Goal: Transaction & Acquisition: Purchase product/service

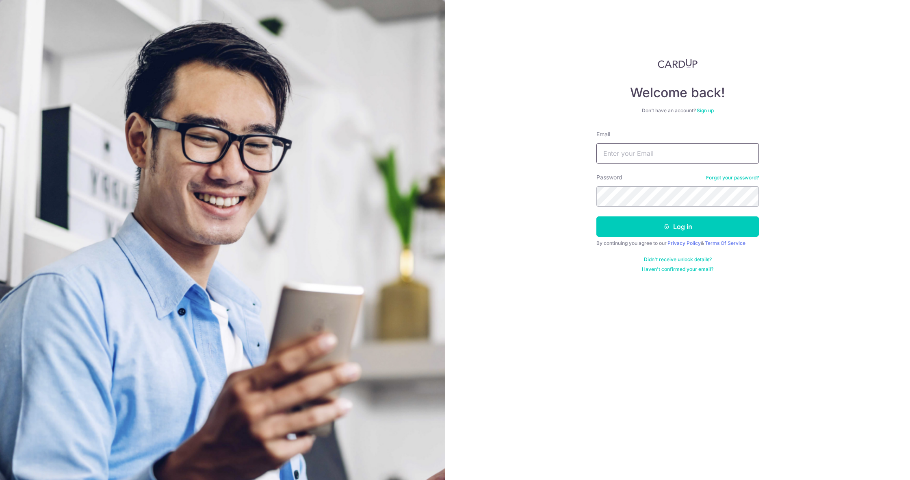
type input "[EMAIL_ADDRESS][DOMAIN_NAME]"
click at [678, 226] on button "Log in" at bounding box center [678, 226] width 163 height 20
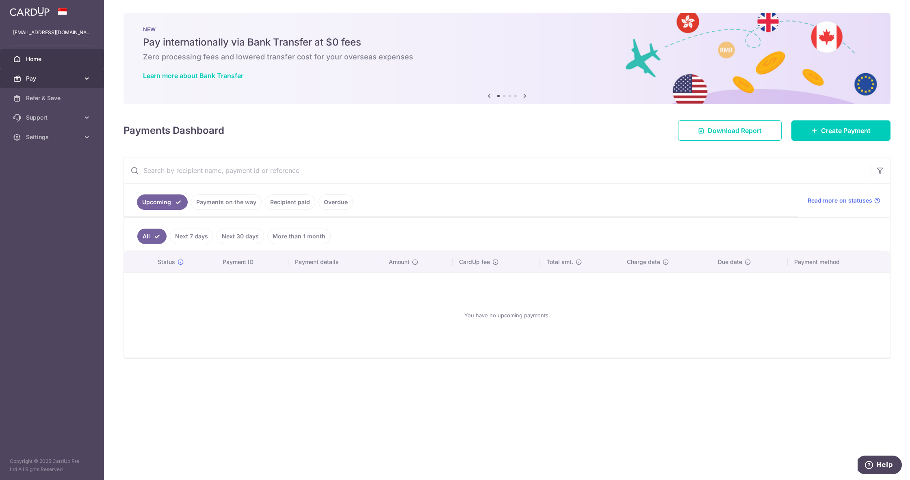
click at [72, 80] on span "Pay" at bounding box center [53, 78] width 54 height 8
click at [49, 100] on span "Payments" at bounding box center [53, 98] width 54 height 8
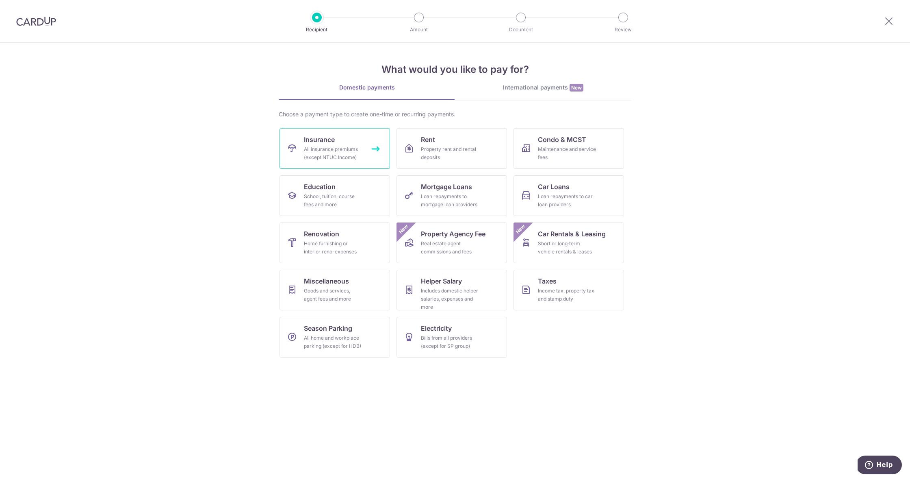
click at [330, 154] on div "All insurance premiums (except NTUC Income)" at bounding box center [333, 153] width 59 height 16
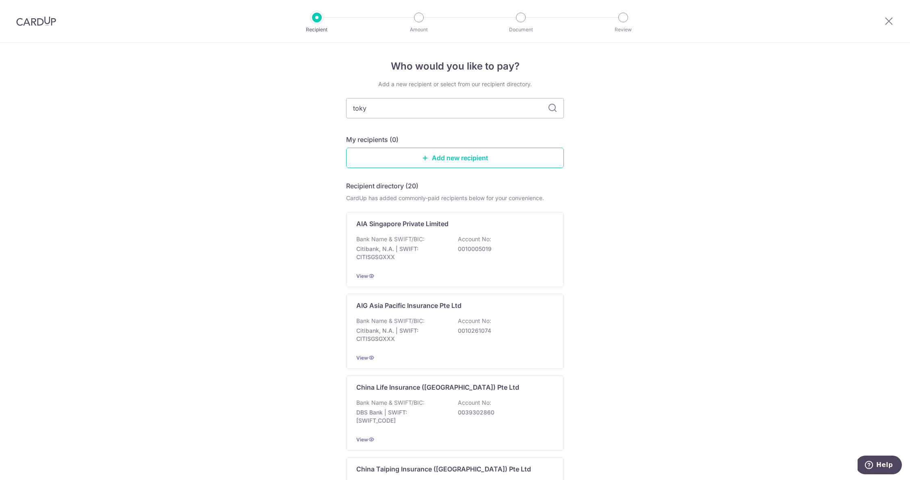
type input "tokyo"
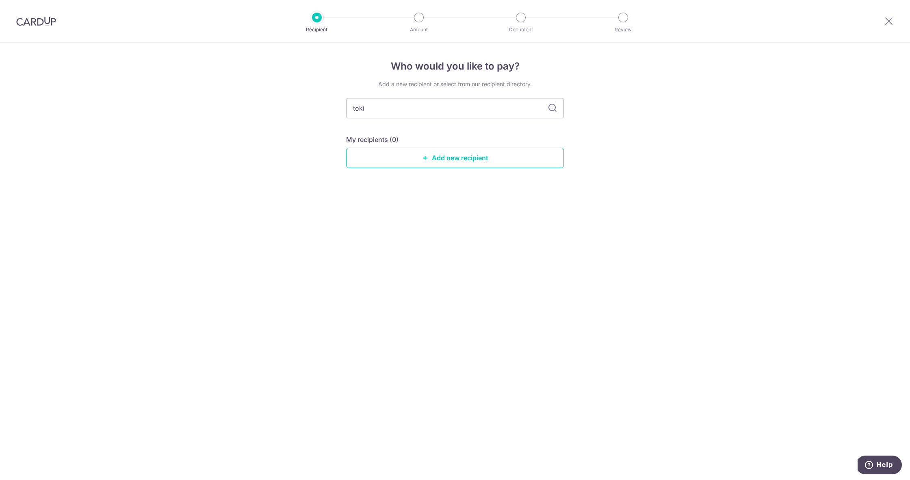
type input "tokio"
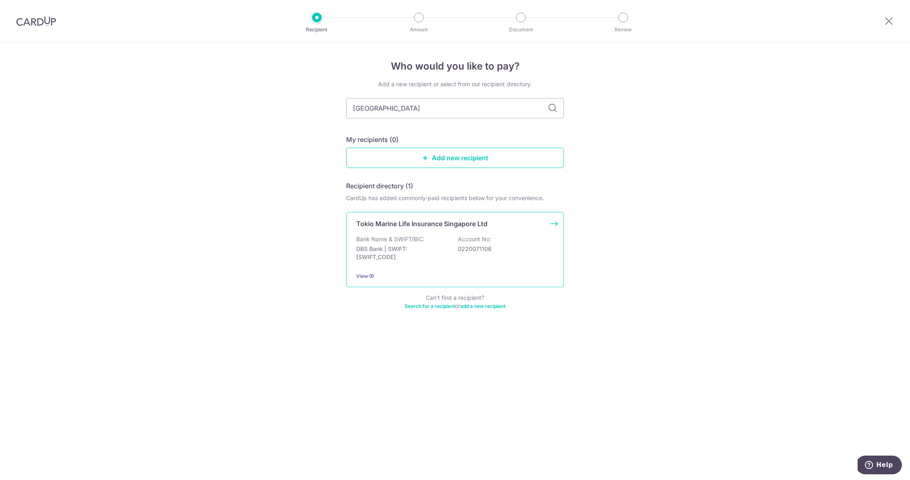
click at [430, 237] on div "Bank Name & SWIFT/BIC: DBS Bank | SWIFT: DBSSSGSGXXX Account No: 0220071106" at bounding box center [455, 250] width 198 height 30
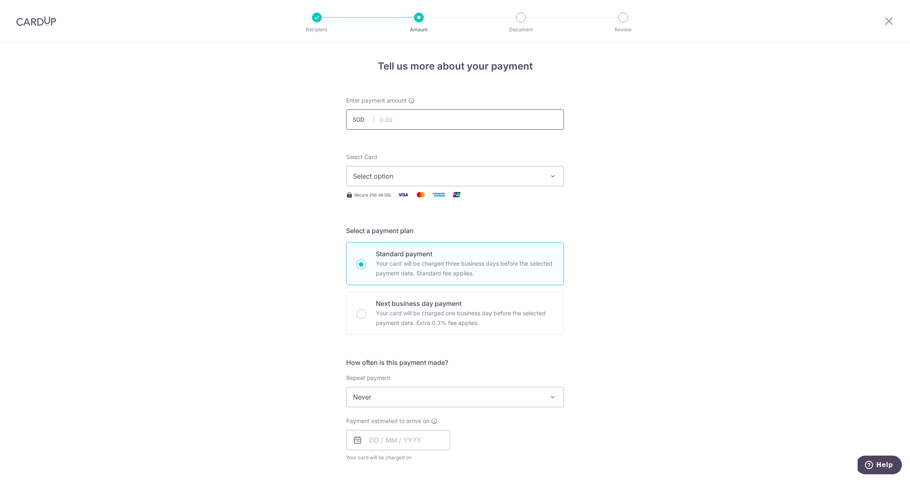
click at [438, 125] on input "text" at bounding box center [455, 119] width 218 height 20
type input "4,788.00"
click at [497, 178] on span "Select option" at bounding box center [447, 176] width 189 height 10
click at [466, 233] on span "**** 2293" at bounding box center [455, 234] width 204 height 10
click at [545, 176] on button "**** 2293" at bounding box center [455, 176] width 218 height 20
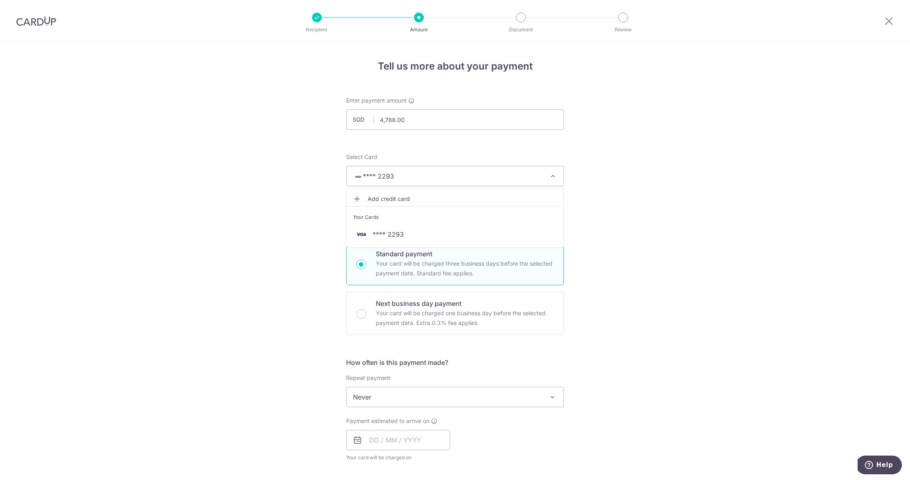
click at [448, 198] on span "Add credit card" at bounding box center [462, 199] width 189 height 8
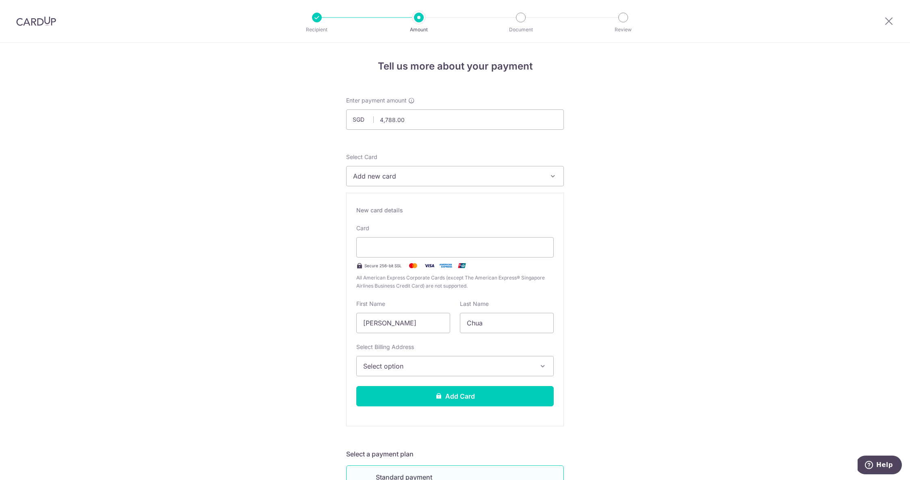
click at [421, 362] on span "Select option" at bounding box center [447, 366] width 169 height 10
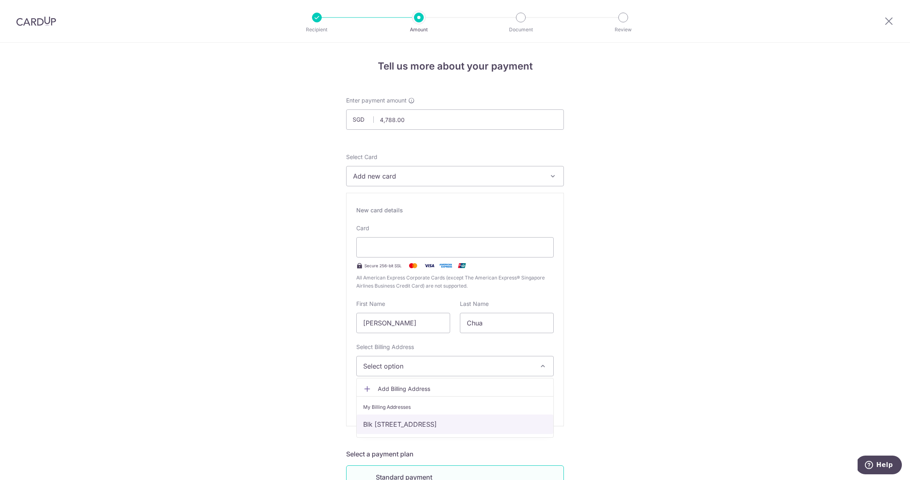
click at [417, 422] on link "Blk 307B, #11-46, Anchorvale Road, Singapore, Singapore-542307" at bounding box center [455, 424] width 197 height 20
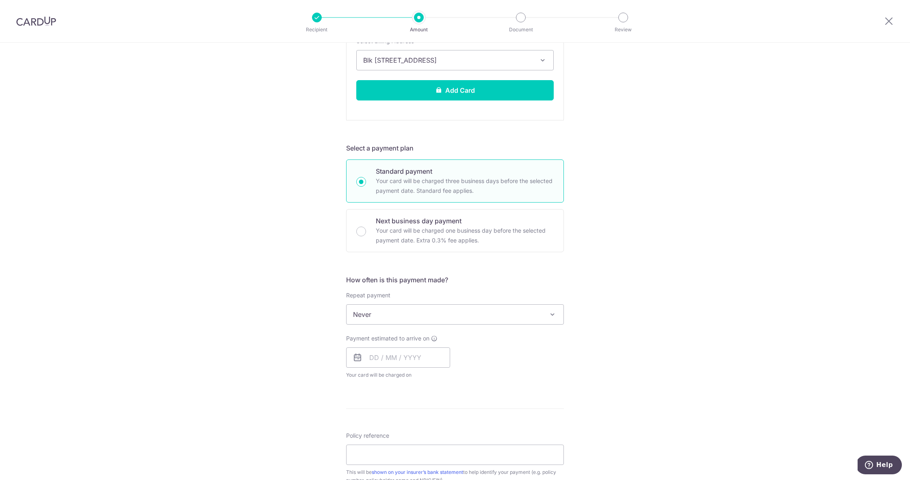
scroll to position [397, 0]
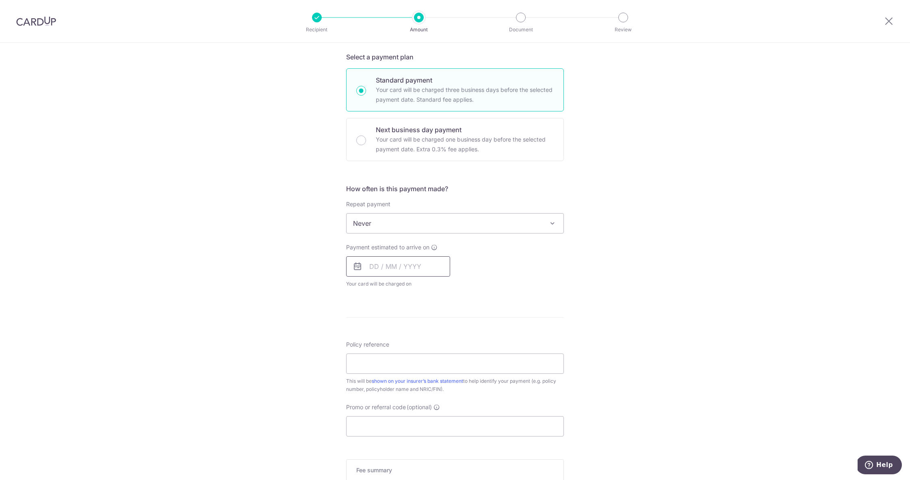
click at [364, 261] on input "text" at bounding box center [398, 266] width 104 height 20
click at [382, 357] on link "15" at bounding box center [379, 356] width 13 height 13
type input "15/09/2025"
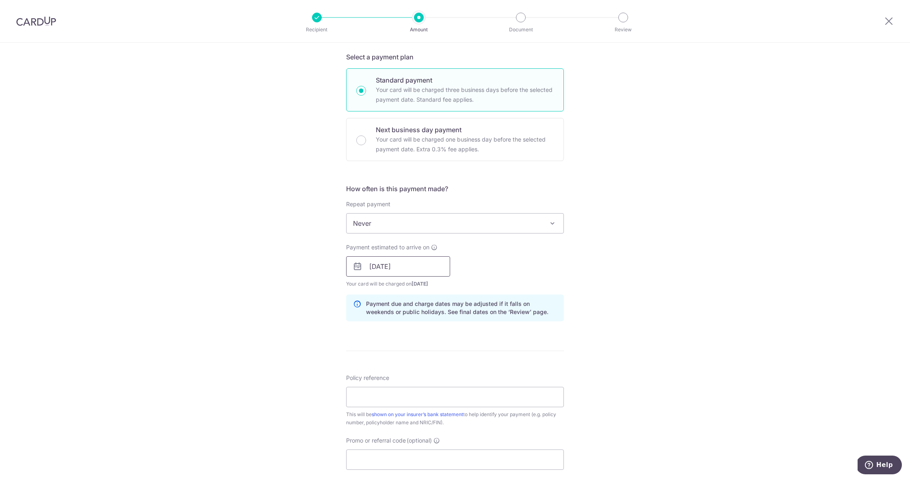
click at [434, 262] on input "15/09/2025" at bounding box center [398, 266] width 104 height 20
click at [595, 267] on div "Tell us more about your payment Enter payment amount SGD 4,788.00 4788.00 Selec…" at bounding box center [455, 142] width 910 height 992
click at [488, 400] on input "Policy reference" at bounding box center [455, 397] width 218 height 20
paste input "00256212"
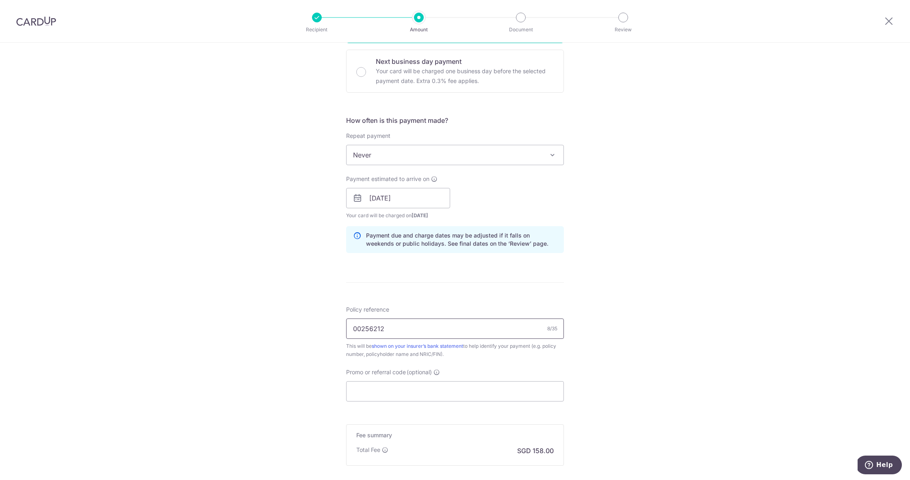
scroll to position [473, 0]
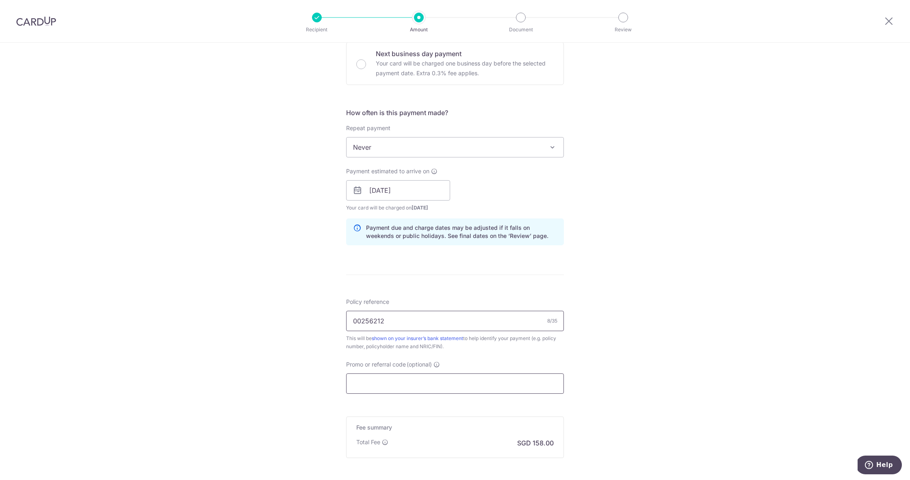
type input "00256212"
click at [391, 385] on input "Promo or referral code (optional)" at bounding box center [455, 383] width 218 height 20
paste input "OFF225"
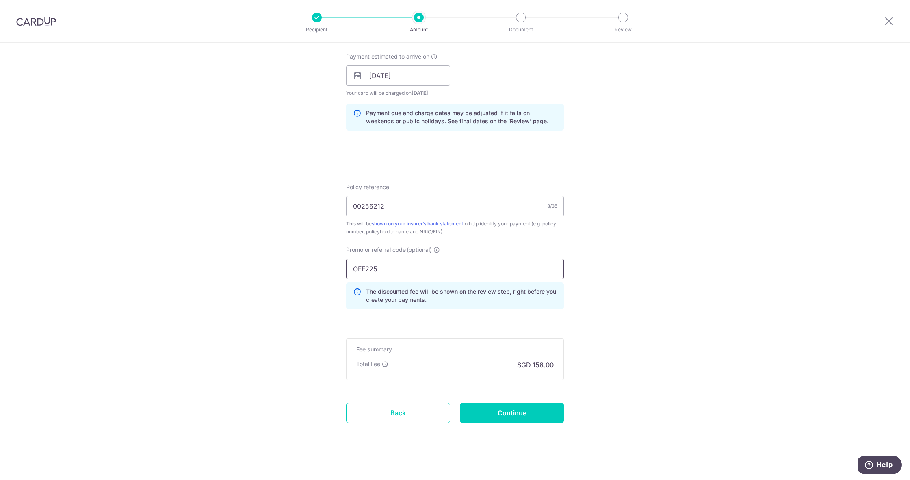
scroll to position [590, 0]
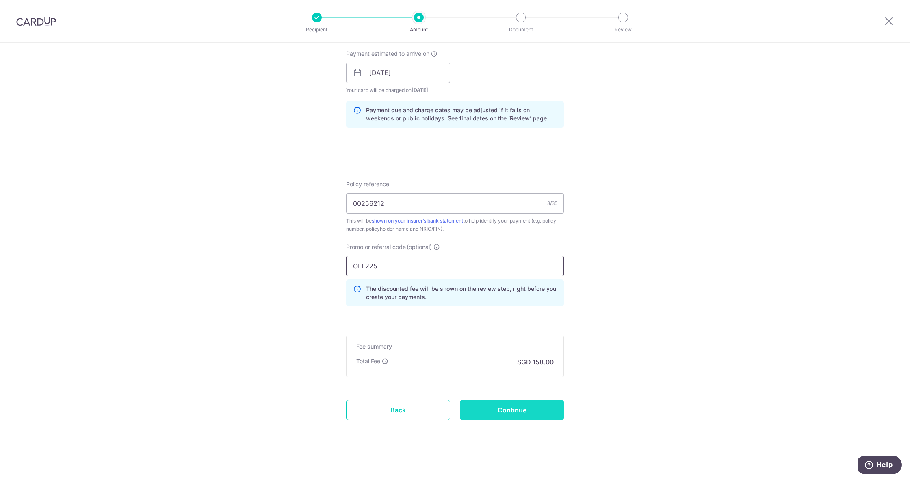
type input "OFF225"
click at [528, 407] on input "Continue" at bounding box center [512, 410] width 104 height 20
type input "Create Schedule"
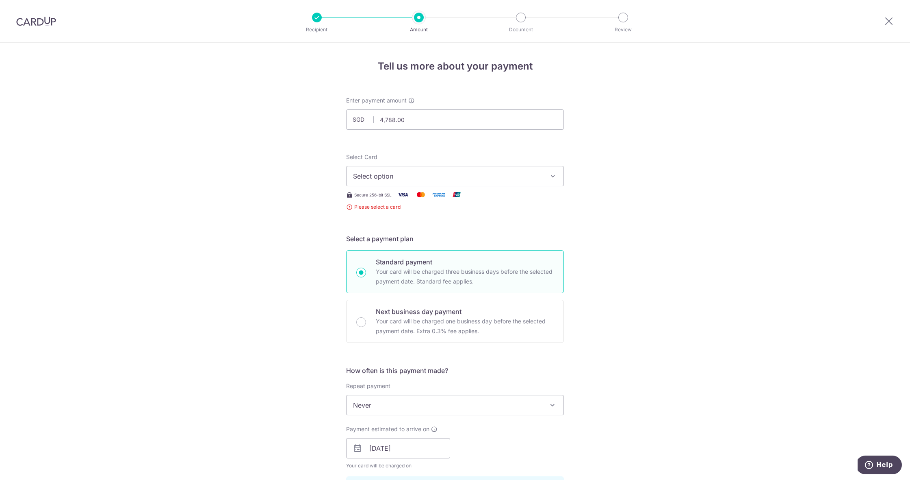
click at [516, 176] on span "Select option" at bounding box center [447, 176] width 189 height 10
click at [493, 198] on span "Add credit card" at bounding box center [462, 199] width 189 height 8
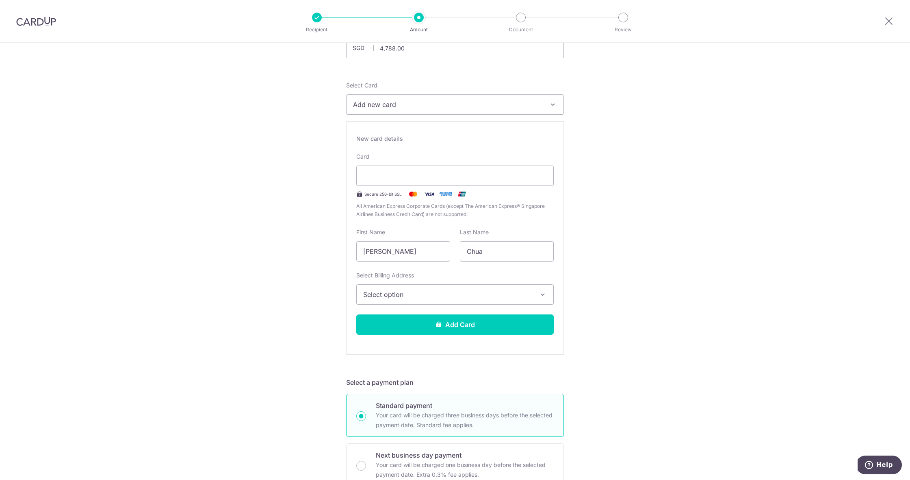
scroll to position [72, 0]
click at [524, 290] on span "Select option" at bounding box center [447, 294] width 169 height 10
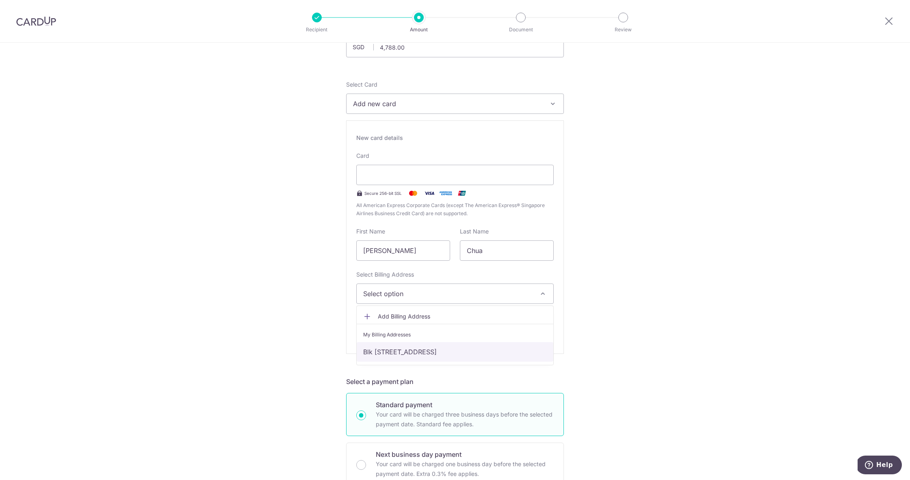
click at [455, 350] on link "Blk 307B, #11-46, Anchorvale Road, Singapore, Singapore-542307" at bounding box center [455, 352] width 197 height 20
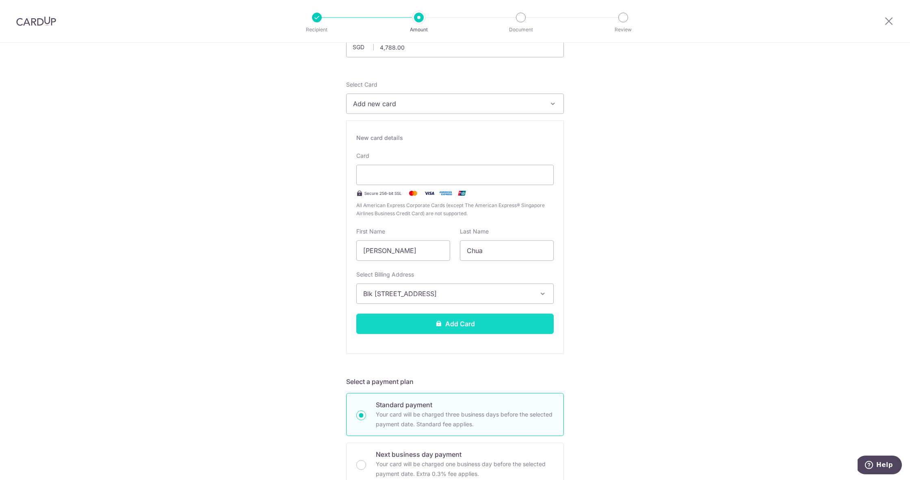
click at [532, 326] on button "Add Card" at bounding box center [455, 323] width 198 height 20
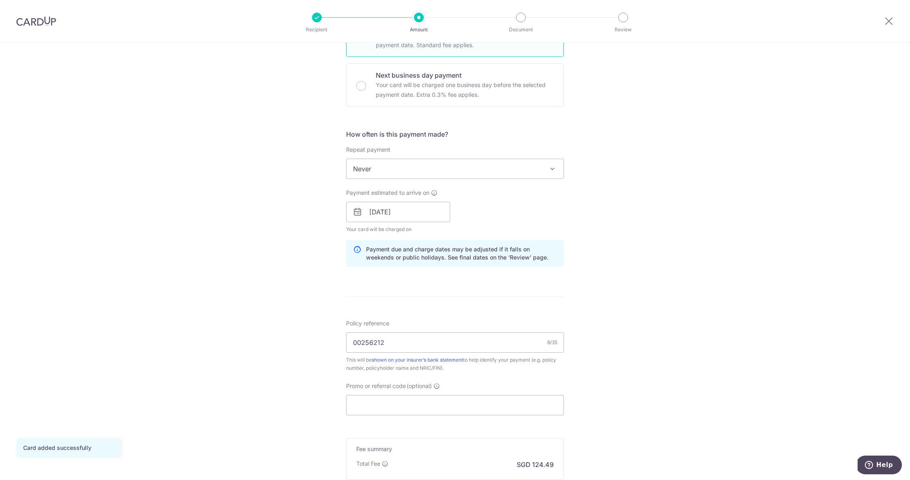
scroll to position [245, 0]
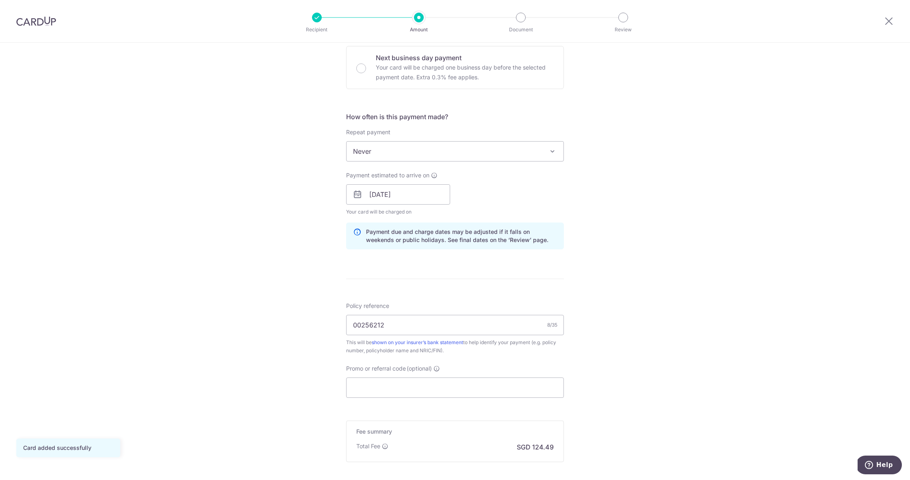
click at [362, 196] on icon at bounding box center [358, 194] width 10 height 10
click at [355, 196] on icon at bounding box center [358, 194] width 10 height 10
click at [379, 198] on input "15/09/2025" at bounding box center [398, 194] width 104 height 20
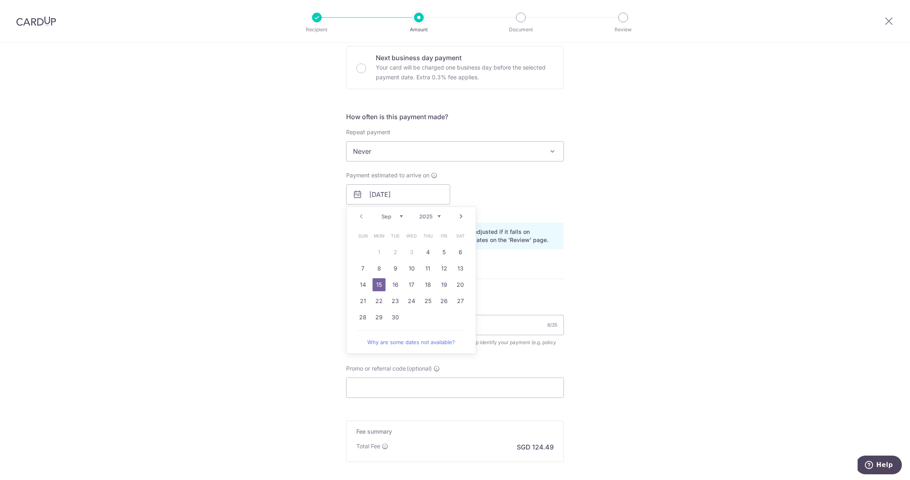
click at [586, 251] on div "Tell us more about your payment Enter payment amount SGD 4,788.00 4788.00 Card …" at bounding box center [455, 181] width 910 height 769
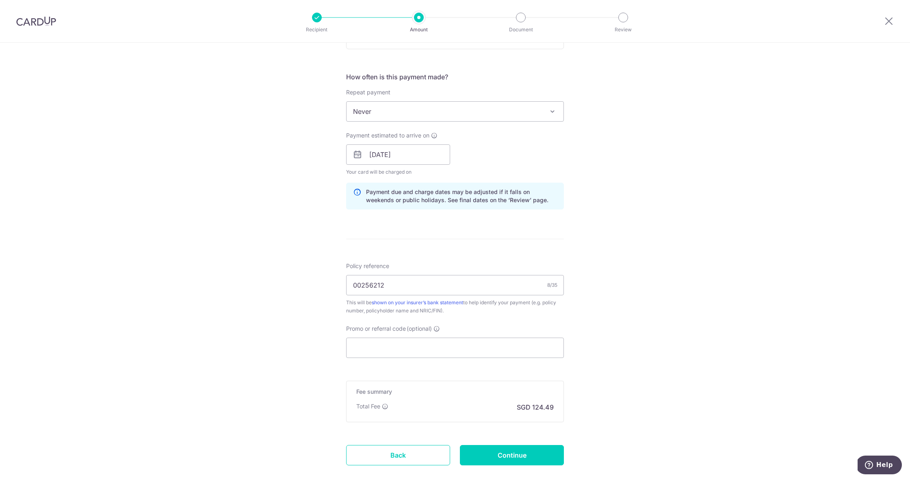
scroll to position [289, 0]
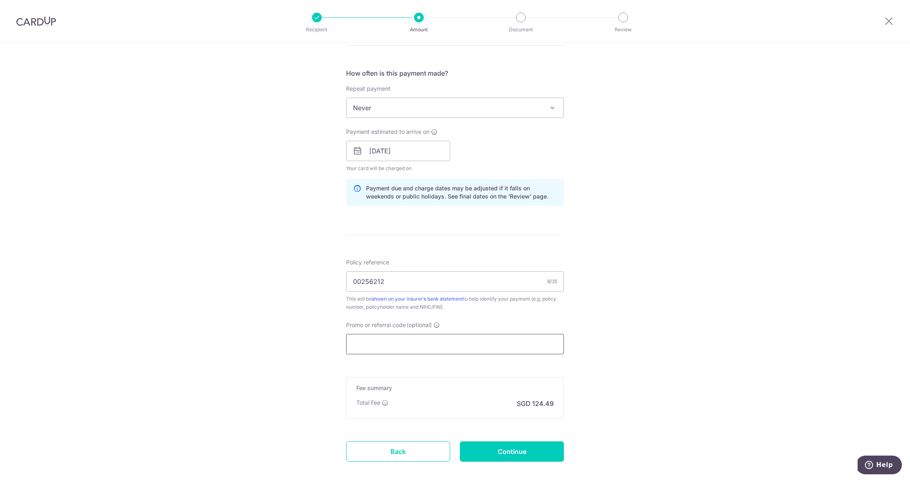
click at [445, 339] on input "Promo or referral code (optional)" at bounding box center [455, 344] width 218 height 20
type input "o"
paste input "OFF225"
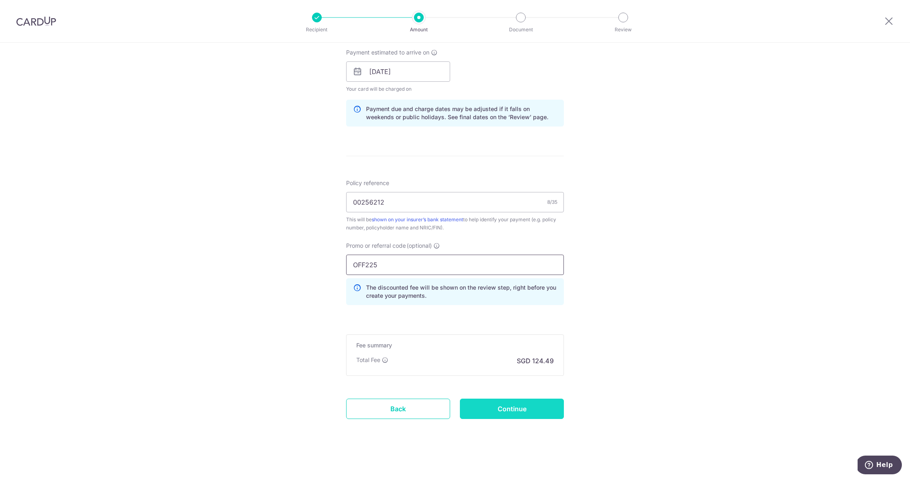
scroll to position [368, 0]
type input "OFF225"
click at [536, 406] on input "Continue" at bounding box center [512, 408] width 104 height 20
type input "Create Schedule"
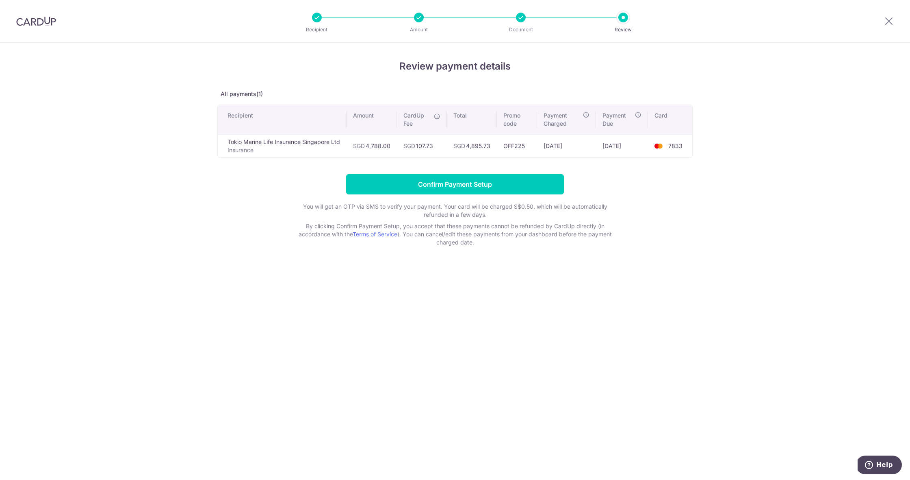
click at [521, 18] on div at bounding box center [521, 18] width 10 height 10
click at [888, 22] on icon at bounding box center [889, 21] width 10 height 10
click at [893, 17] on icon at bounding box center [889, 21] width 10 height 10
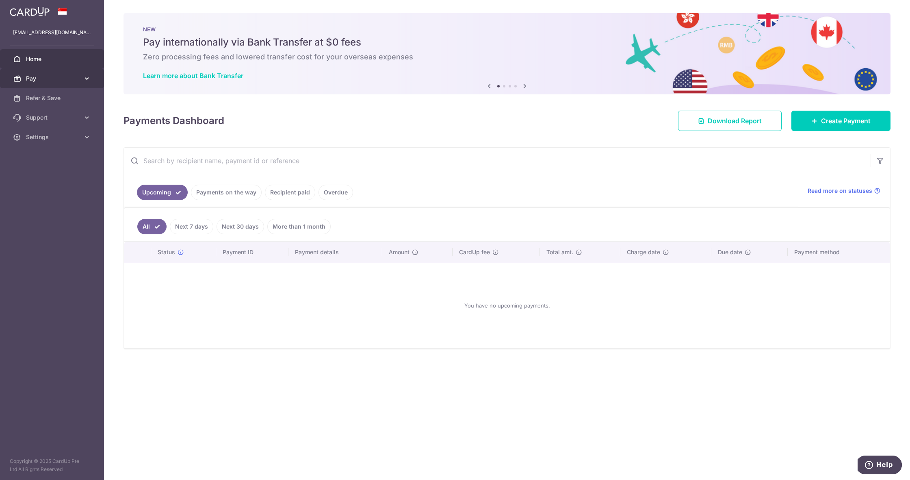
click at [40, 80] on span "Pay" at bounding box center [53, 78] width 54 height 8
click at [46, 98] on span "Payments" at bounding box center [53, 98] width 54 height 8
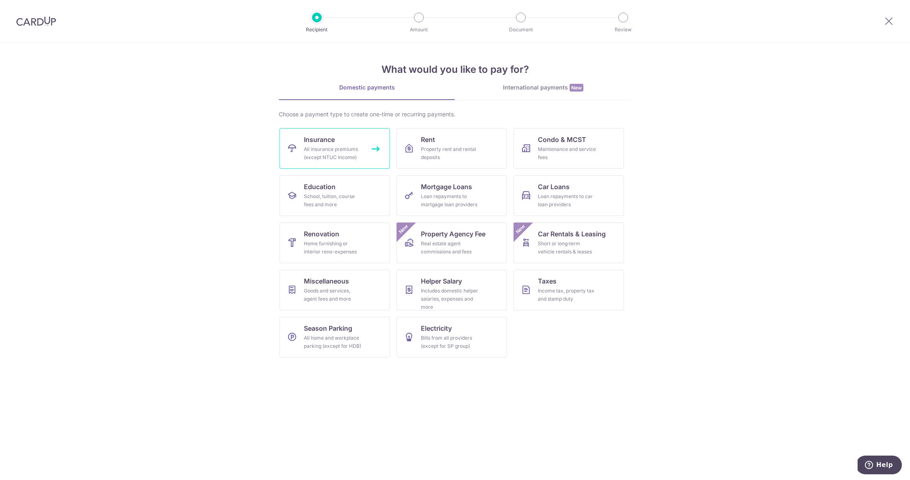
click at [315, 160] on div "All insurance premiums (except NTUC Income)" at bounding box center [333, 153] width 59 height 16
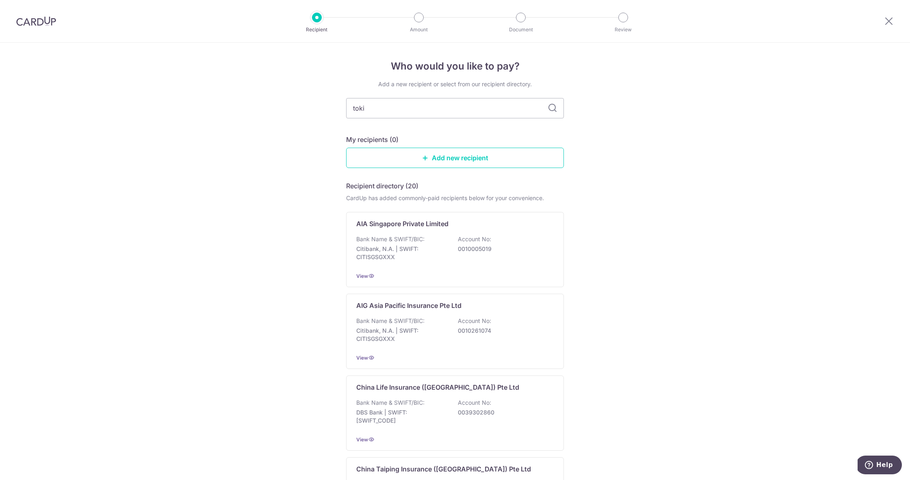
type input "tokio"
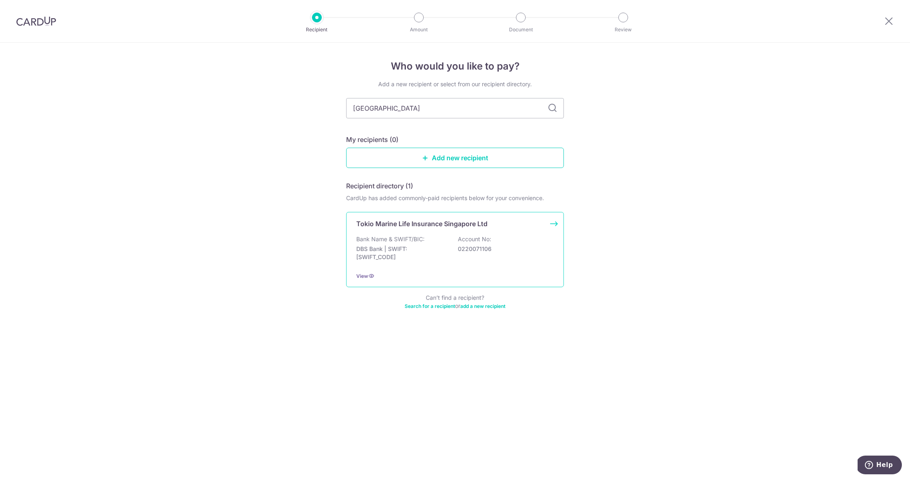
click at [451, 228] on p "Tokio Marine Life Insurance Singapore Ltd" at bounding box center [421, 224] width 131 height 10
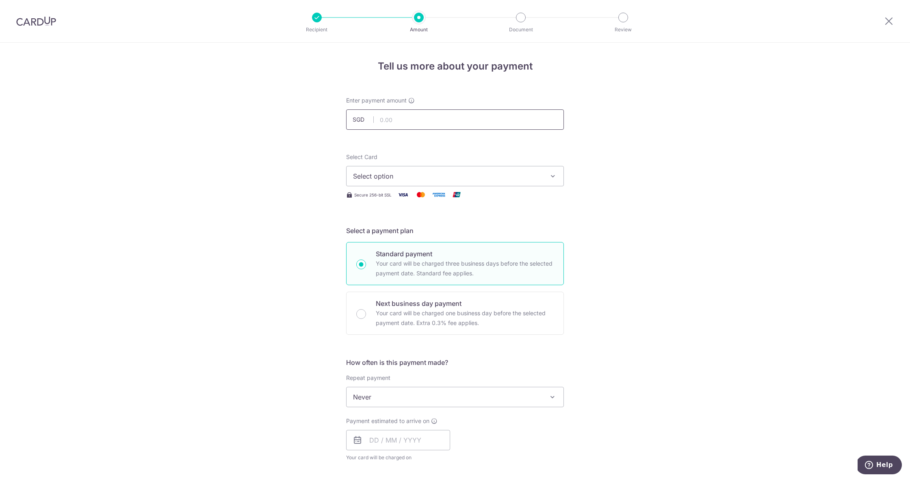
click at [437, 121] on input "text" at bounding box center [455, 119] width 218 height 20
type input "4,788.00"
click at [502, 166] on button "Select option" at bounding box center [455, 176] width 218 height 20
click at [457, 249] on span "**** 7833" at bounding box center [455, 254] width 204 height 10
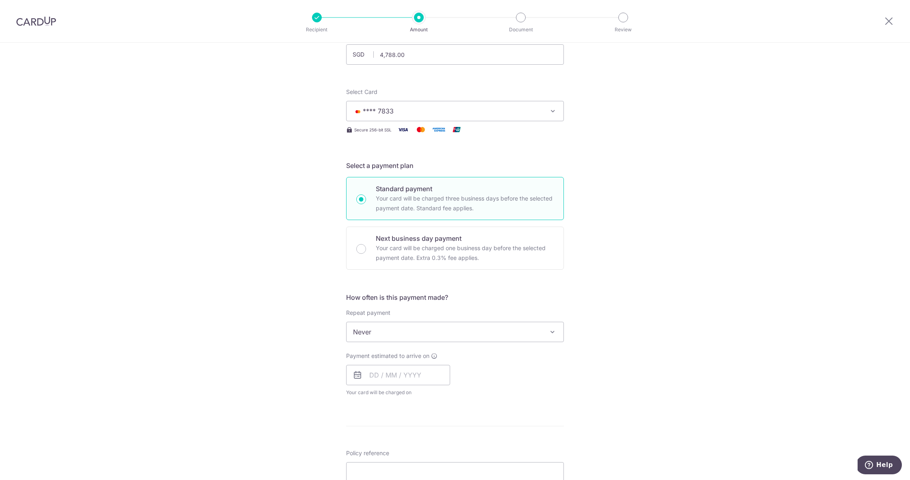
scroll to position [67, 0]
click at [387, 373] on input "text" at bounding box center [398, 373] width 104 height 20
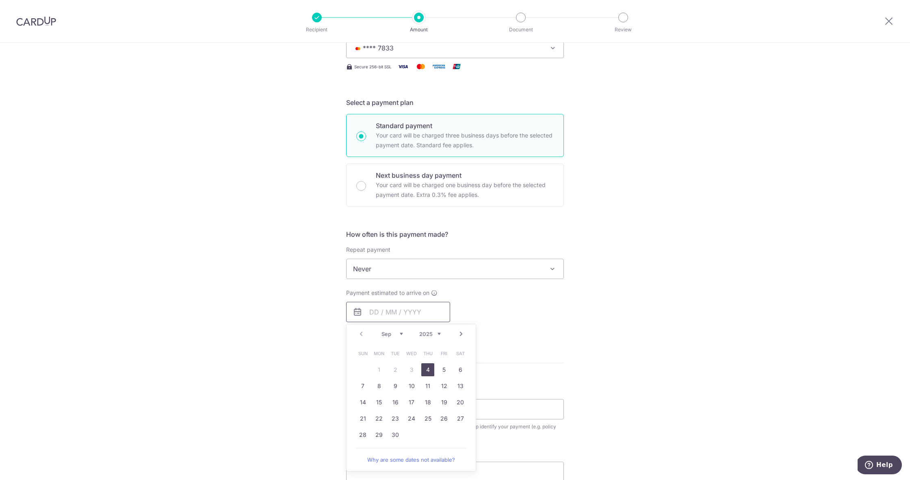
scroll to position [129, 0]
click at [438, 403] on link "19" at bounding box center [444, 401] width 13 height 13
type input "[DATE]"
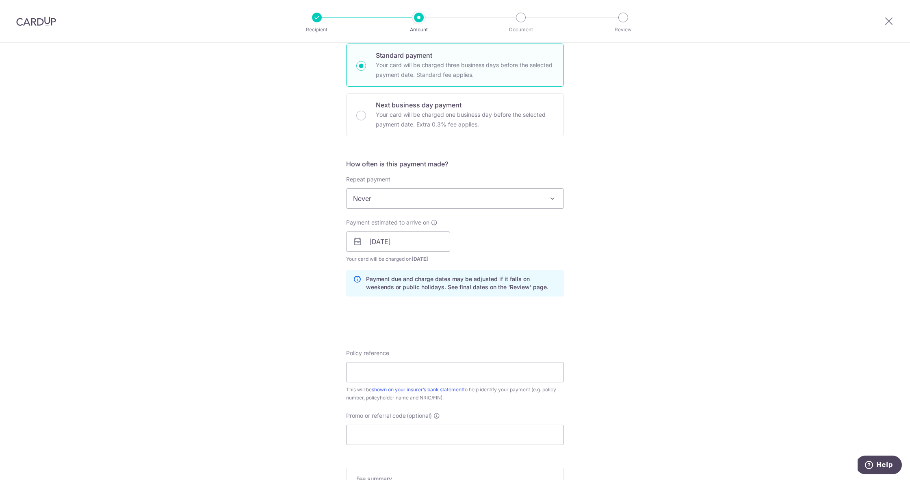
scroll to position [199, 0]
click at [513, 374] on input "Policy reference" at bounding box center [455, 371] width 218 height 20
type input "00256212"
click at [581, 337] on div "Tell us more about your payment Enter payment amount SGD 4,788.00 4788.00 Selec…" at bounding box center [455, 228] width 910 height 769
click at [446, 427] on input "Promo or referral code (optional)" at bounding box center [455, 433] width 218 height 20
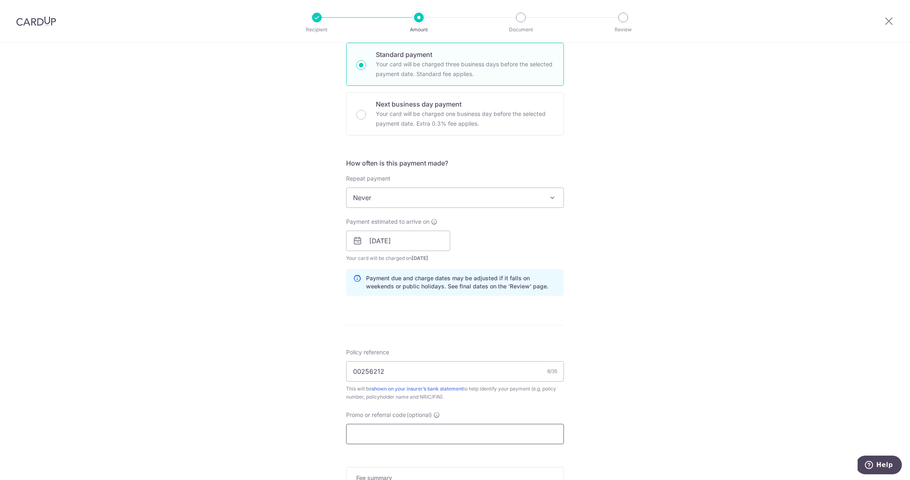
paste input "OFF225"
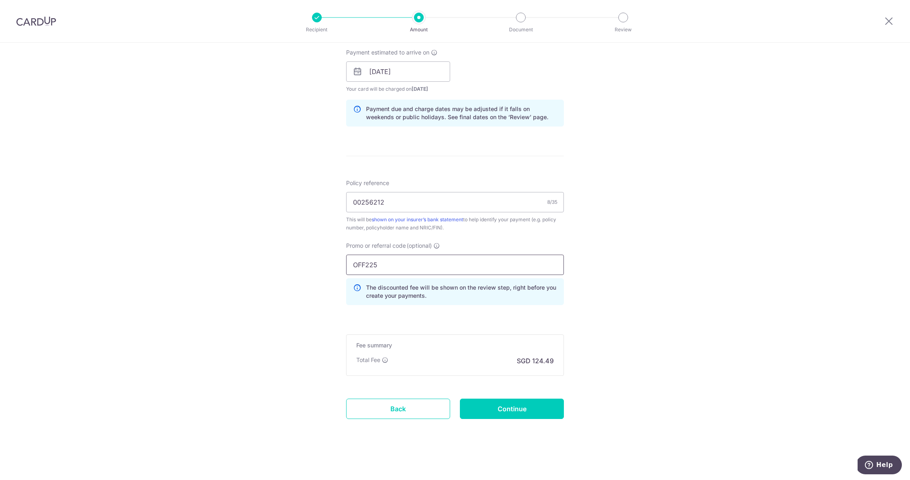
scroll to position [368, 0]
type input "OFF225"
click at [486, 408] on input "Continue" at bounding box center [512, 408] width 104 height 20
type input "Create Schedule"
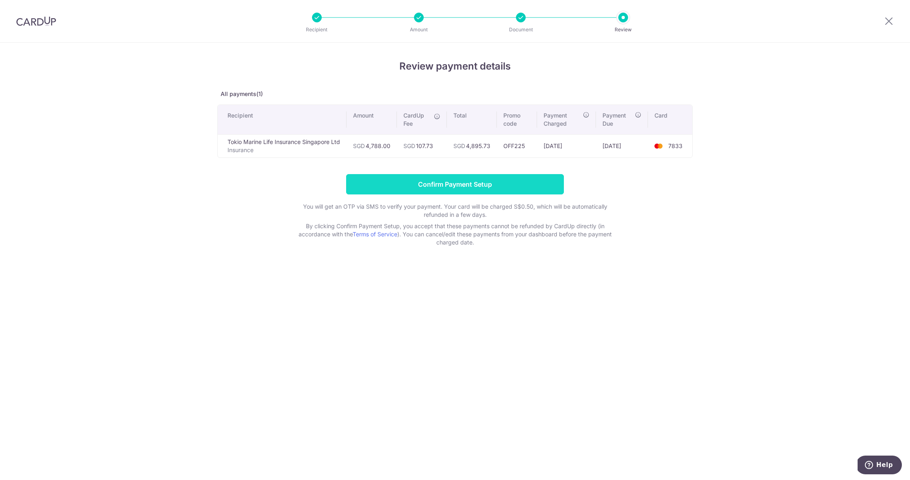
click at [469, 177] on input "Confirm Payment Setup" at bounding box center [455, 184] width 218 height 20
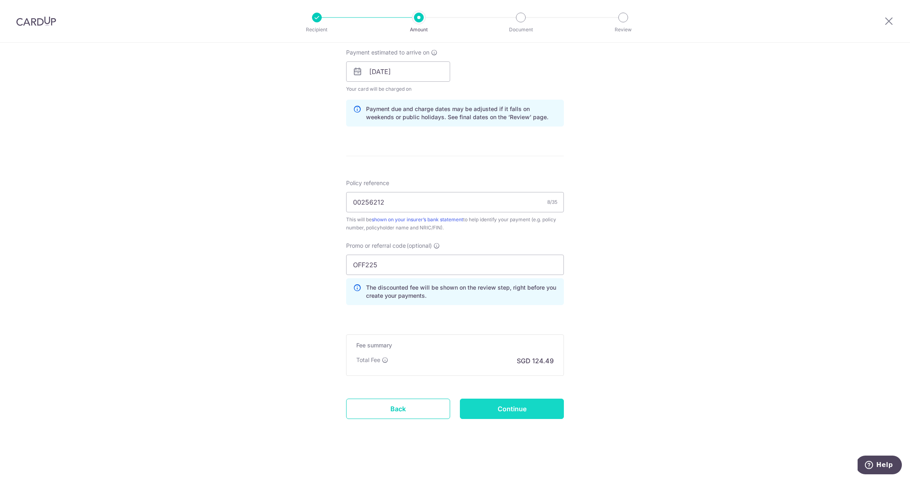
scroll to position [402, 0]
click at [536, 412] on input "Continue" at bounding box center [512, 408] width 104 height 20
type input "Update Schedule"
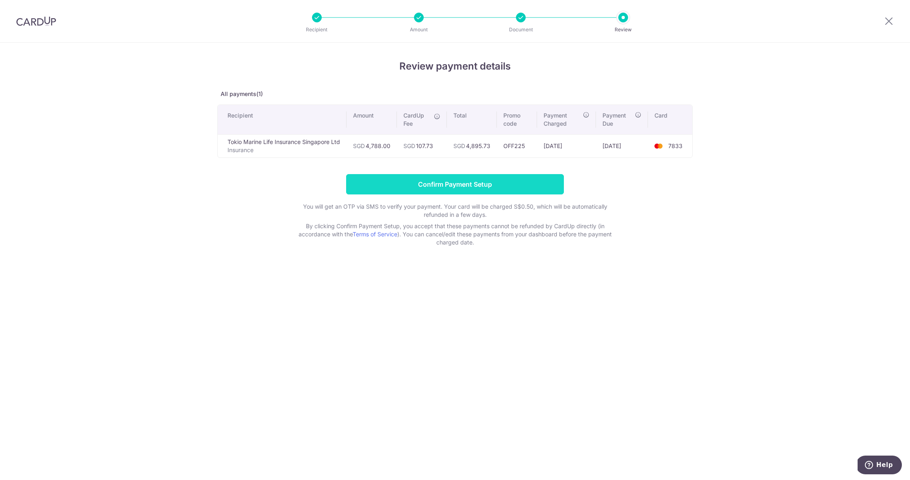
click at [441, 185] on input "Confirm Payment Setup" at bounding box center [455, 184] width 218 height 20
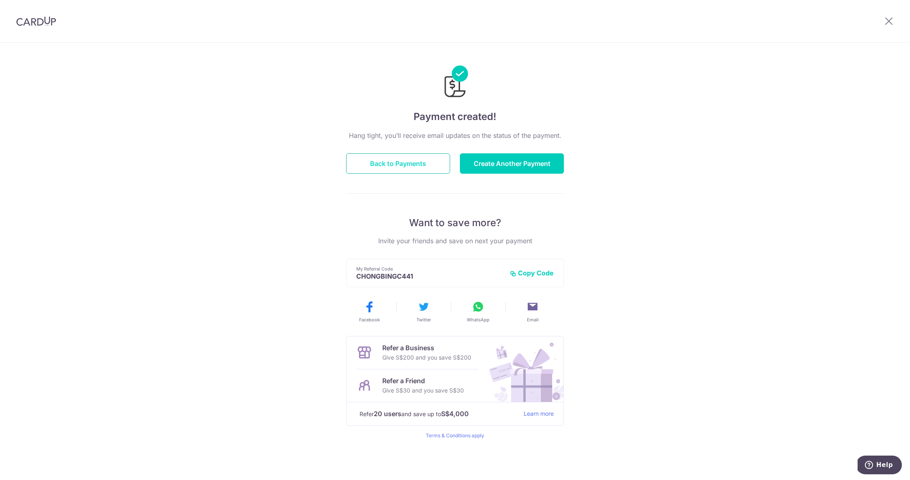
click at [419, 156] on button "Back to Payments" at bounding box center [398, 163] width 104 height 20
